Goal: Obtain resource: Download file/media

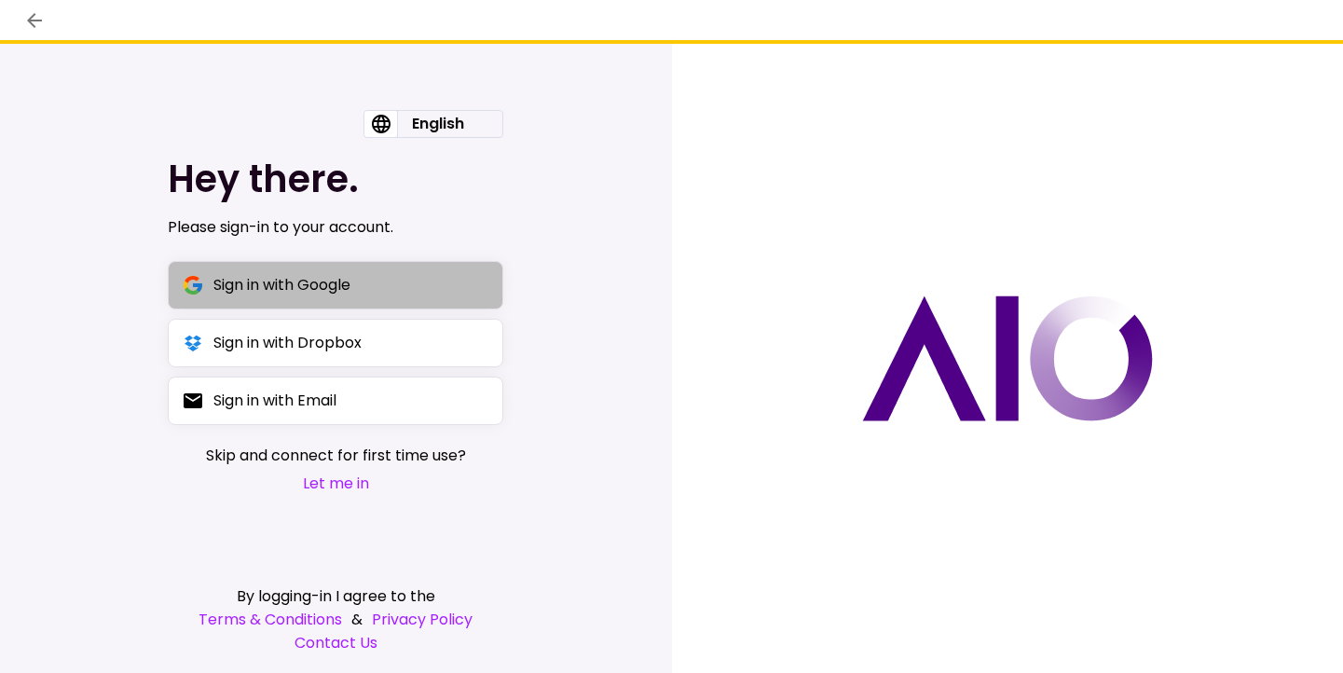
click at [470, 280] on button "Sign in with Google" at bounding box center [335, 285] width 335 height 48
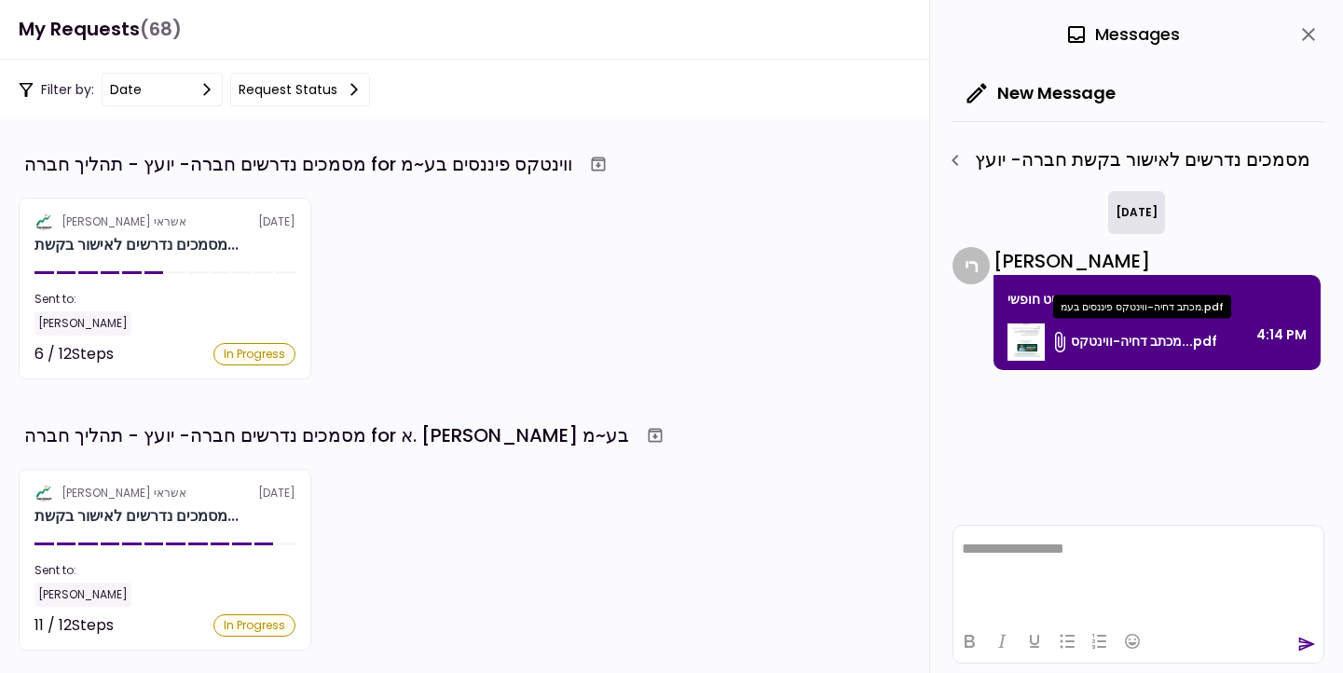
click at [1155, 334] on span "מכתב דחיה-ווינטקס...pdf" at bounding box center [1144, 342] width 146 height 20
